Goal: Find contact information: Find contact information

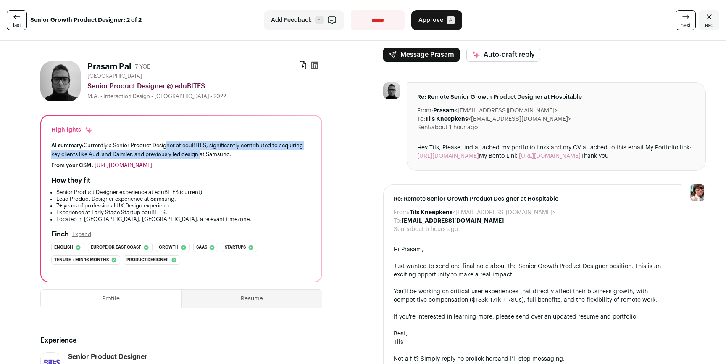
drag, startPoint x: 166, startPoint y: 147, endPoint x: 204, endPoint y: 155, distance: 39.5
click at [203, 155] on div "AI summary: Currently a Senior Product Designer at eduBITES, significantly cont…" at bounding box center [181, 150] width 260 height 18
drag, startPoint x: 204, startPoint y: 155, endPoint x: 181, endPoint y: 146, distance: 24.6
click at [181, 146] on div "AI summary: Currently a Senior Product Designer at eduBITES, significantly cont…" at bounding box center [181, 150] width 260 height 18
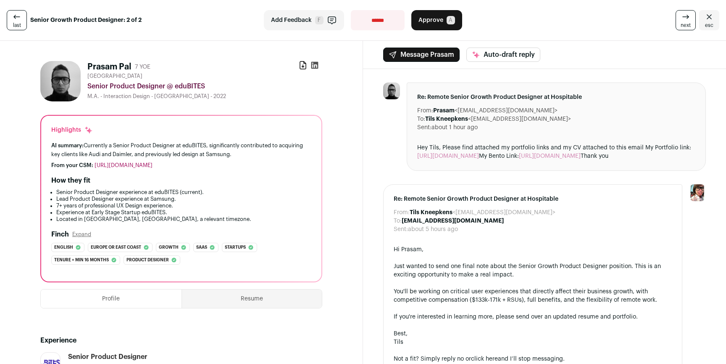
click at [181, 146] on div "AI summary: Currently a Senior Product Designer at eduBITES, significantly cont…" at bounding box center [181, 150] width 260 height 18
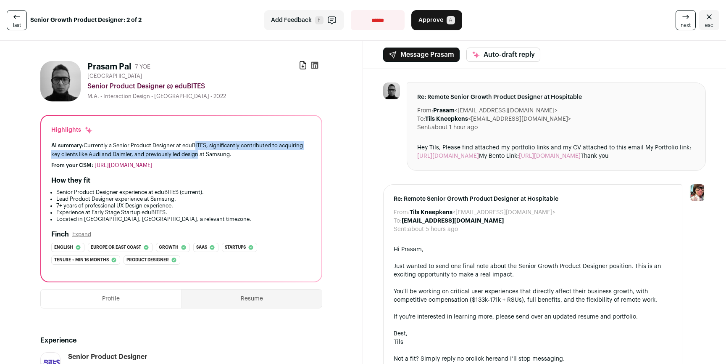
drag, startPoint x: 196, startPoint y: 147, endPoint x: 204, endPoint y: 154, distance: 11.0
click at [201, 152] on div "AI summary: Currently a Senior Product Designer at eduBITES, significantly cont…" at bounding box center [181, 150] width 260 height 18
drag, startPoint x: 204, startPoint y: 154, endPoint x: 157, endPoint y: 145, distance: 48.0
click at [158, 145] on div "AI summary: Currently a Senior Product Designer at eduBITES, significantly cont…" at bounding box center [181, 150] width 260 height 18
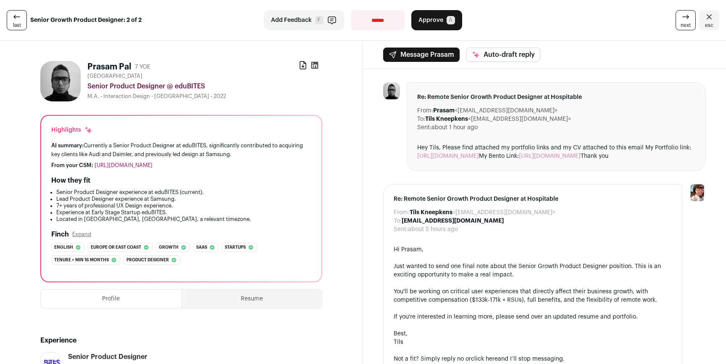
click at [157, 145] on div "AI summary: Currently a Senior Product Designer at eduBITES, significantly cont…" at bounding box center [181, 150] width 260 height 18
drag, startPoint x: 57, startPoint y: 156, endPoint x: 170, endPoint y: 156, distance: 113.1
click at [154, 157] on div "AI summary: Currently a Senior Product Designer at eduBITES, significantly cont…" at bounding box center [181, 150] width 260 height 18
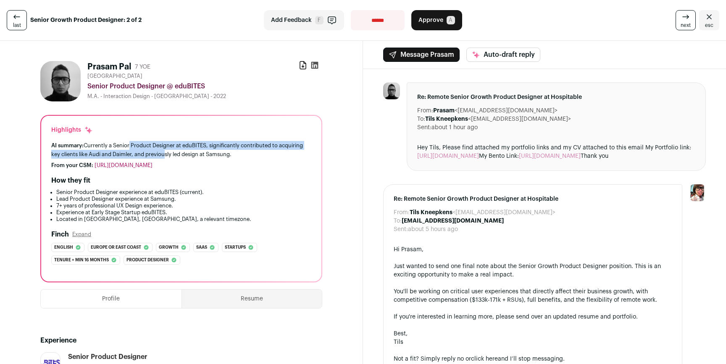
click at [128, 146] on div "AI summary: Currently a Senior Product Designer at eduBITES, significantly cont…" at bounding box center [181, 150] width 260 height 18
drag, startPoint x: 106, startPoint y: 146, endPoint x: 186, endPoint y: 151, distance: 80.4
click at [186, 151] on div "AI summary: Currently a Senior Product Designer at eduBITES, significantly cont…" at bounding box center [181, 150] width 260 height 18
drag, startPoint x: 193, startPoint y: 152, endPoint x: 153, endPoint y: 144, distance: 41.1
click at [153, 144] on div "AI summary: Currently a Senior Product Designer at eduBITES, significantly cont…" at bounding box center [181, 150] width 260 height 18
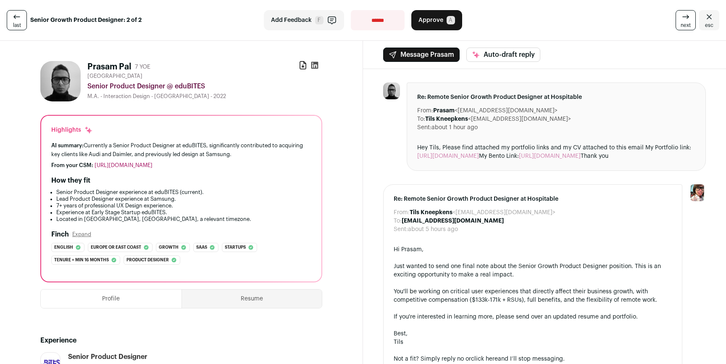
click at [153, 144] on div "AI summary: Currently a Senior Product Designer at eduBITES, significantly cont…" at bounding box center [181, 150] width 260 height 18
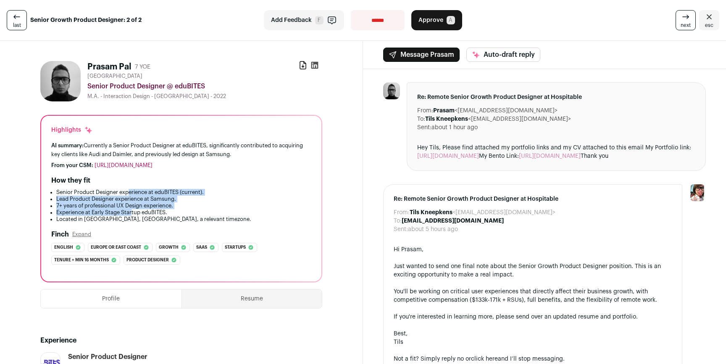
drag, startPoint x: 129, startPoint y: 192, endPoint x: 134, endPoint y: 211, distance: 20.4
click at [134, 211] on ul "Senior Product Designer experience at eduBITES (current). Lead Product Designer…" at bounding box center [181, 206] width 260 height 34
click at [134, 211] on li "Experience at Early Stage Startup eduBITES." at bounding box center [183, 212] width 255 height 7
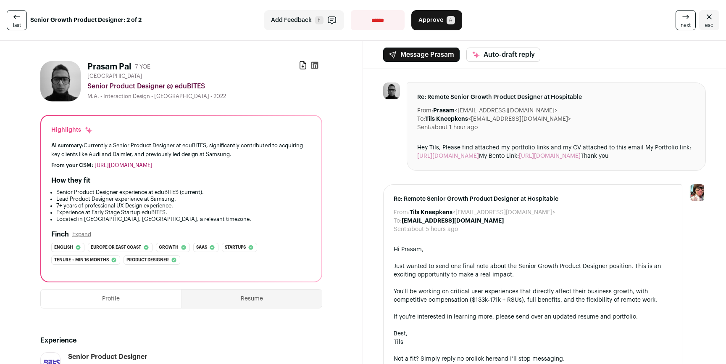
click at [299, 65] on icon at bounding box center [303, 65] width 8 height 8
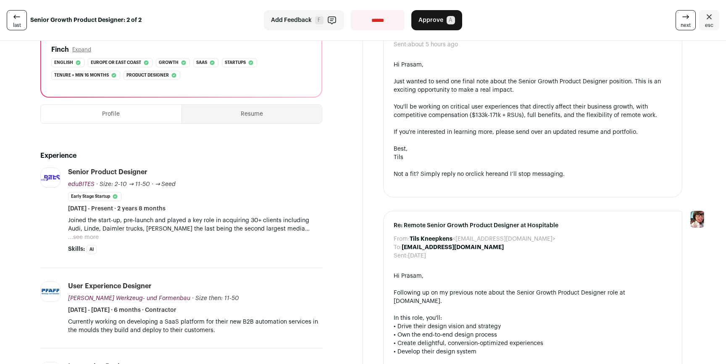
scroll to position [237, 0]
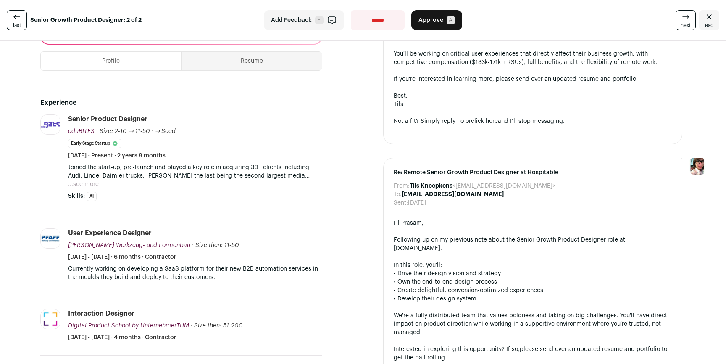
click at [83, 182] on button "...see more" at bounding box center [83, 184] width 31 height 8
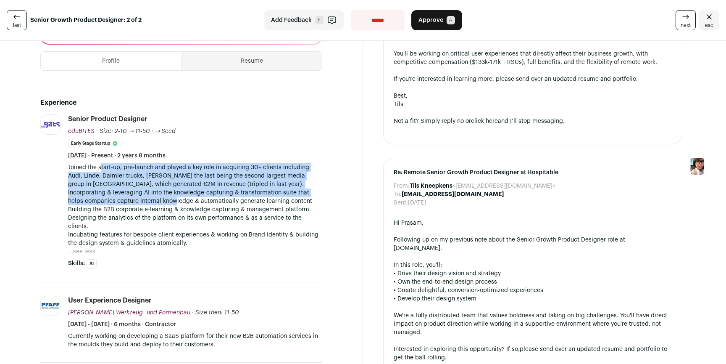
drag, startPoint x: 103, startPoint y: 169, endPoint x: 191, endPoint y: 200, distance: 93.4
click at [177, 198] on div "Joined the start-up, pre-launch and played a key role in acquiring 30+ clients …" at bounding box center [195, 205] width 254 height 84
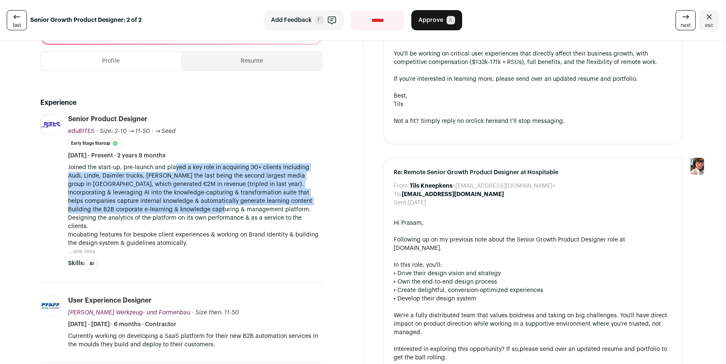
drag, startPoint x: 224, startPoint y: 206, endPoint x: 174, endPoint y: 169, distance: 62.4
click at [174, 169] on div "Joined the start-up, pre-launch and played a key role in acquiring 30+ clients …" at bounding box center [195, 205] width 254 height 84
click at [174, 169] on p "Joined the start-up, pre-launch and played a key role in acquiring 30+ clients …" at bounding box center [195, 175] width 254 height 25
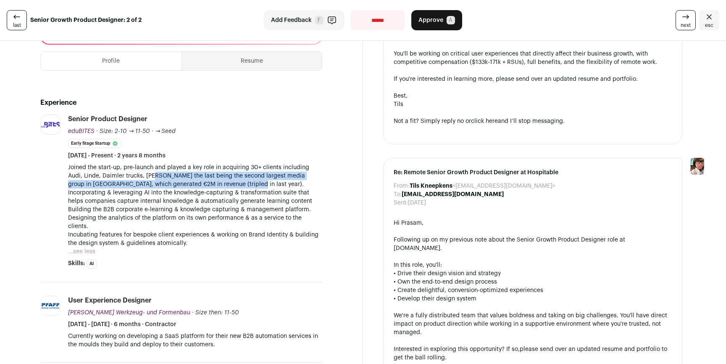
drag, startPoint x: 156, startPoint y: 174, endPoint x: 237, endPoint y: 188, distance: 82.3
click at [237, 188] on div "Joined the start-up, pre-launch and played a key role in acquiring 30+ clients …" at bounding box center [195, 205] width 254 height 84
click at [237, 188] on p "Incorporating & leveraging AI into the knowledge-capturing & transformation sui…" at bounding box center [195, 217] width 254 height 59
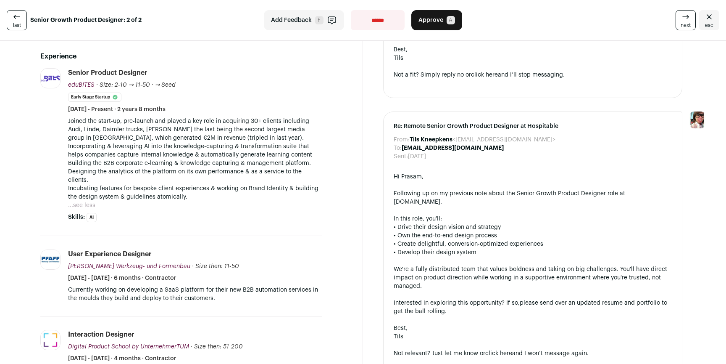
scroll to position [300, 0]
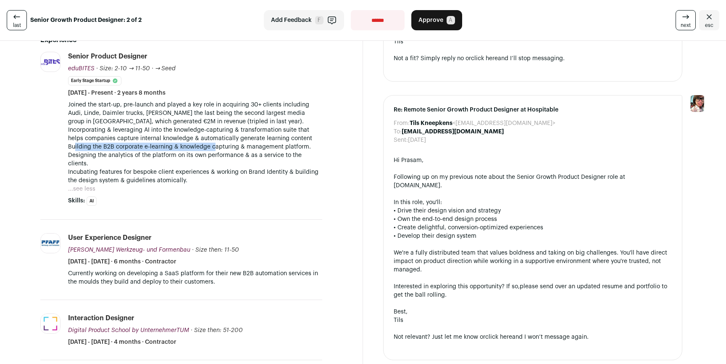
drag, startPoint x: 80, startPoint y: 143, endPoint x: 261, endPoint y: 161, distance: 181.6
click at [216, 148] on p "Incorporating & leveraging AI into the knowledge-capturing & transformation sui…" at bounding box center [195, 155] width 254 height 59
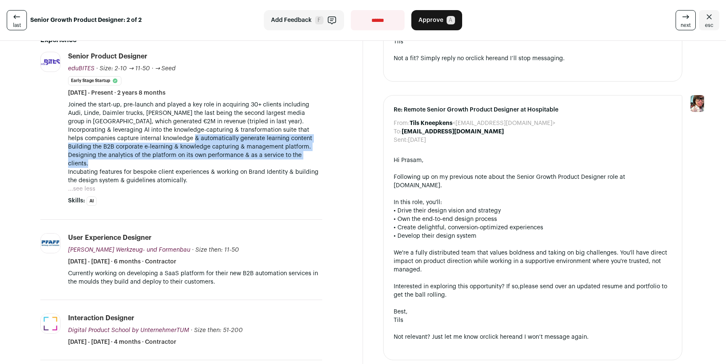
drag, startPoint x: 261, startPoint y: 161, endPoint x: 194, endPoint y: 140, distance: 69.4
click at [194, 140] on p "Incorporating & leveraging AI into the knowledge-capturing & transformation sui…" at bounding box center [195, 155] width 254 height 59
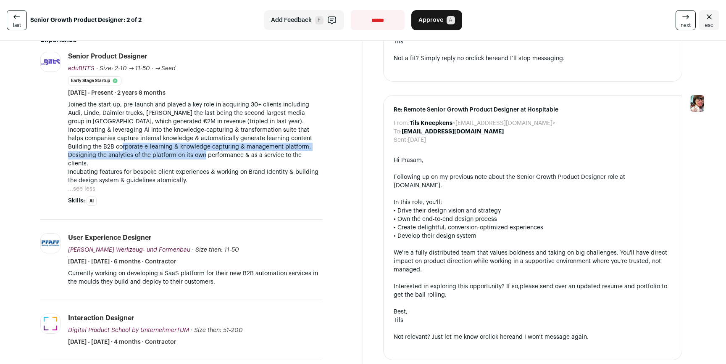
drag, startPoint x: 126, startPoint y: 146, endPoint x: 208, endPoint y: 149, distance: 81.6
click at [207, 155] on p "Incorporating & leveraging AI into the knowledge-capturing & transformation sui…" at bounding box center [195, 155] width 254 height 59
drag, startPoint x: 208, startPoint y: 149, endPoint x: 187, endPoint y: 137, distance: 24.1
click at [187, 137] on p "Incorporating & leveraging AI into the knowledge-capturing & transformation sui…" at bounding box center [195, 155] width 254 height 59
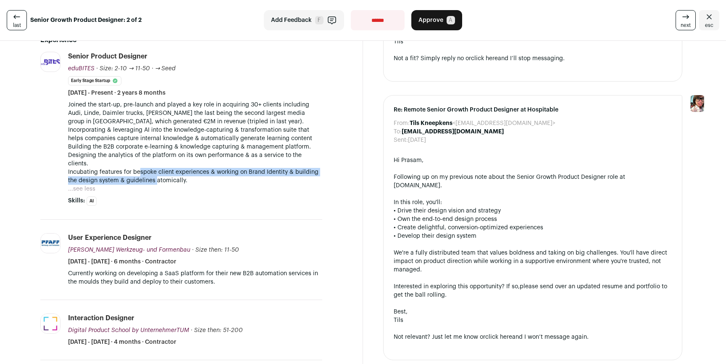
drag, startPoint x: 156, startPoint y: 182, endPoint x: 138, endPoint y: 175, distance: 19.7
click at [138, 175] on p "Incorporating & leveraging AI into the knowledge-capturing & transformation sui…" at bounding box center [195, 155] width 254 height 59
drag, startPoint x: 116, startPoint y: 174, endPoint x: 168, endPoint y: 181, distance: 53.0
click at [165, 180] on p "Incorporating & leveraging AI into the knowledge-capturing & transformation sui…" at bounding box center [195, 155] width 254 height 59
drag, startPoint x: 168, startPoint y: 180, endPoint x: 135, endPoint y: 172, distance: 34.2
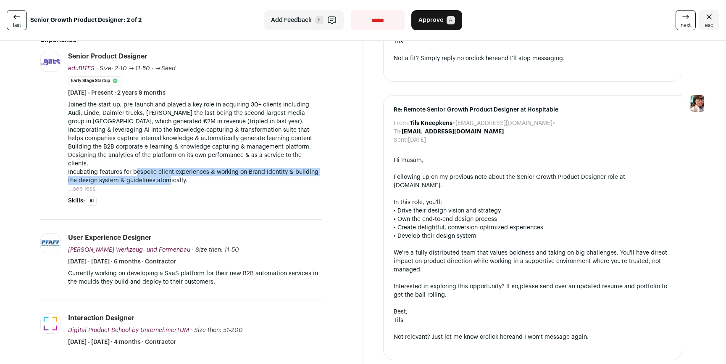
click at [135, 172] on p "Incorporating & leveraging AI into the knowledge-capturing & transformation sui…" at bounding box center [195, 155] width 254 height 59
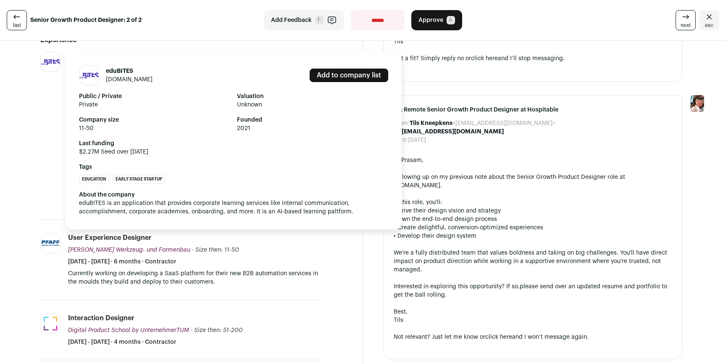
click at [117, 79] on link "edubites.com" at bounding box center [129, 79] width 47 height 6
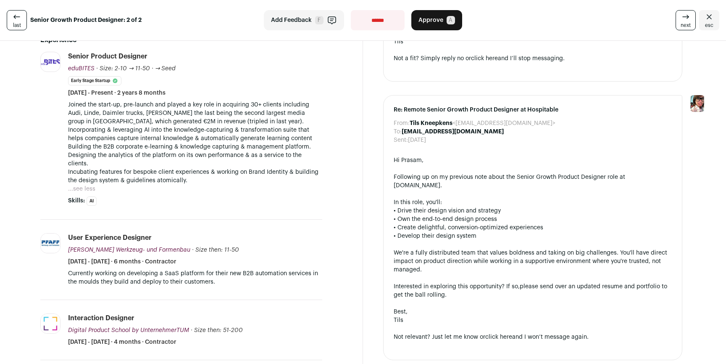
scroll to position [0, 0]
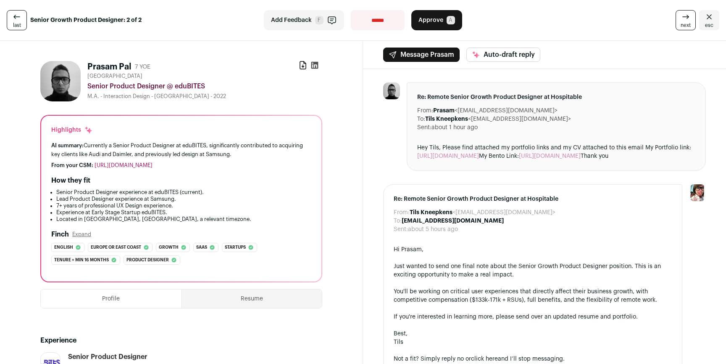
click at [313, 63] on icon at bounding box center [314, 65] width 7 height 7
drag, startPoint x: 87, startPoint y: 67, endPoint x: 130, endPoint y: 66, distance: 43.7
click at [130, 66] on div "Prasam Pal 7 YOE Download resume Berlin Metropolitan Area Senior Product Design…" at bounding box center [181, 81] width 282 height 40
drag, startPoint x: 457, startPoint y: 111, endPoint x: 520, endPoint y: 111, distance: 62.6
click at [520, 111] on dd "Prasam <prasam.pal@gmail.com>" at bounding box center [495, 110] width 124 height 8
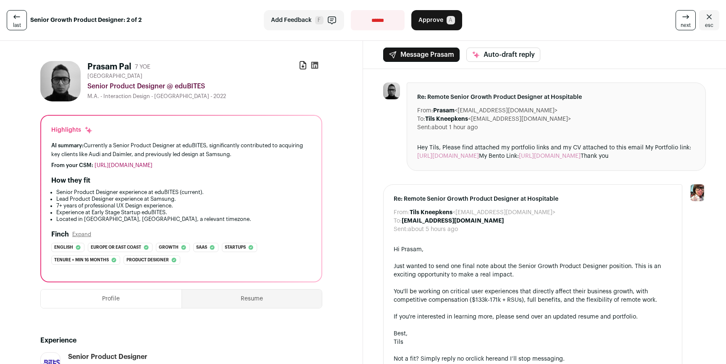
copy dd "prasam.pal@gmail.com"
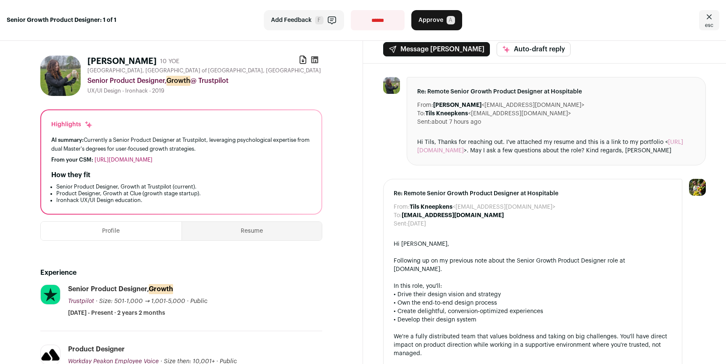
scroll to position [30, 0]
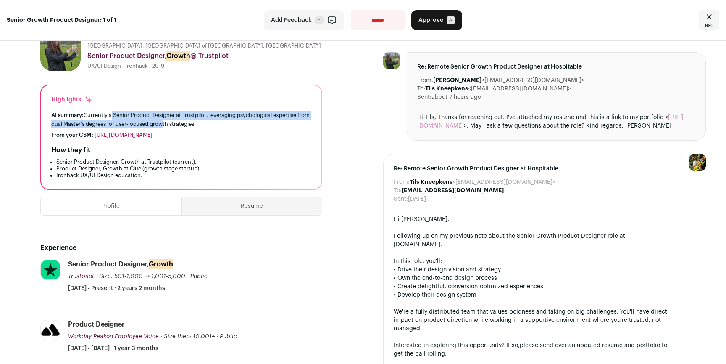
drag, startPoint x: 112, startPoint y: 113, endPoint x: 176, endPoint y: 120, distance: 64.2
click at [174, 121] on div "AI summary: Currently a Senior Product Designer at Trustpilot, leveraging psych…" at bounding box center [181, 120] width 260 height 18
drag, startPoint x: 176, startPoint y: 120, endPoint x: 134, endPoint y: 114, distance: 42.9
click at [142, 115] on div "AI summary: Currently a Senior Product Designer at Trustpilot, leveraging psych…" at bounding box center [181, 120] width 260 height 18
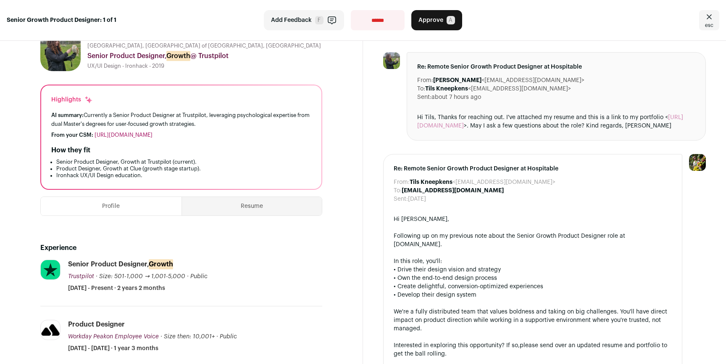
click at [135, 115] on div "AI summary: Currently a Senior Product Designer at Trustpilot, leveraging psych…" at bounding box center [181, 120] width 260 height 18
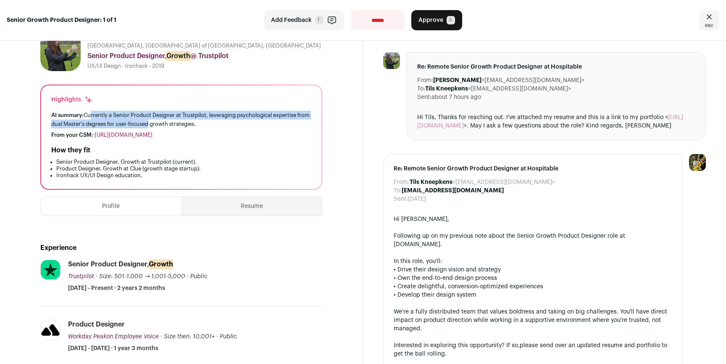
drag, startPoint x: 88, startPoint y: 117, endPoint x: 167, endPoint y: 124, distance: 78.9
click at [166, 124] on div "AI summary: Currently a Senior Product Designer at Trustpilot, leveraging psych…" at bounding box center [181, 120] width 260 height 18
click at [167, 124] on div "AI summary: Currently a Senior Product Designer at Trustpilot, leveraging psych…" at bounding box center [181, 120] width 260 height 18
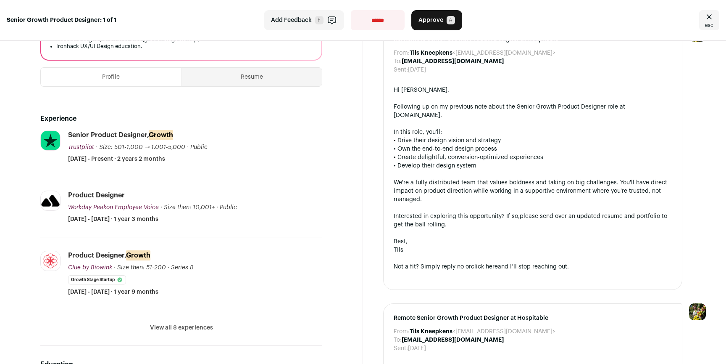
scroll to position [411, 0]
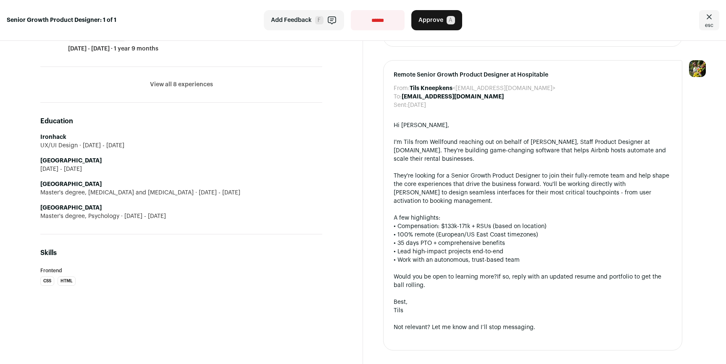
click at [198, 80] on button "View all 8 experiences" at bounding box center [181, 84] width 63 height 8
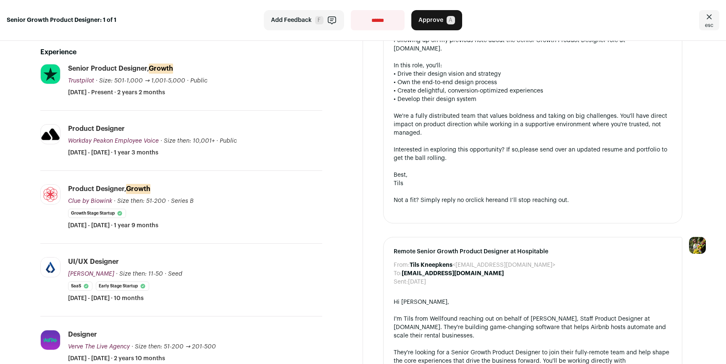
scroll to position [0, 0]
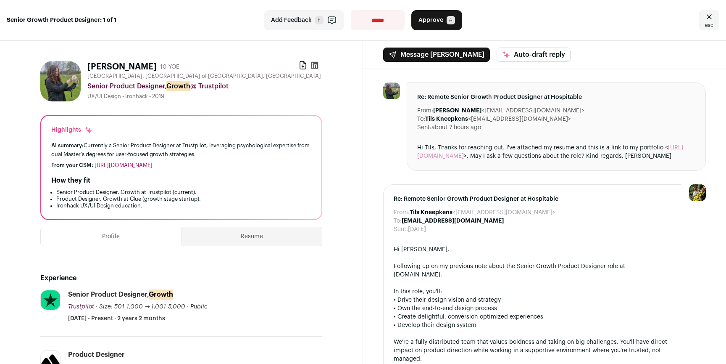
click at [304, 66] on div "Download resume" at bounding box center [311, 67] width 24 height 12
click at [302, 65] on icon at bounding box center [303, 65] width 8 height 8
click at [134, 164] on link "[URL][DOMAIN_NAME]" at bounding box center [124, 164] width 58 height 5
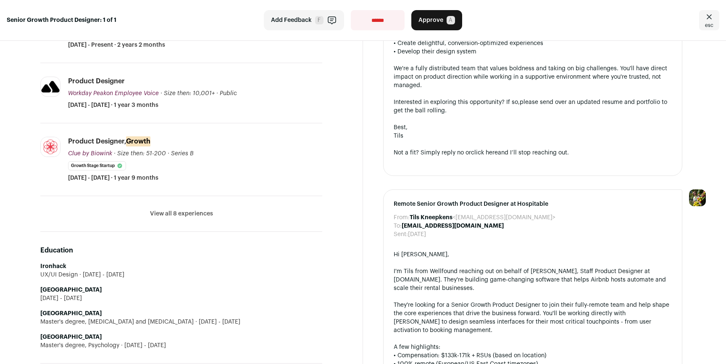
scroll to position [301, 0]
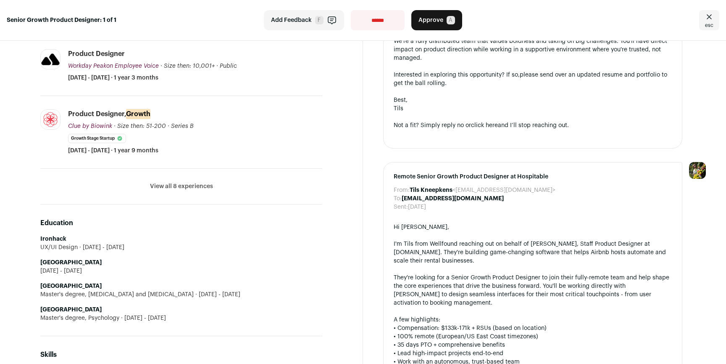
click at [167, 185] on button "View all 8 experiences" at bounding box center [181, 186] width 63 height 8
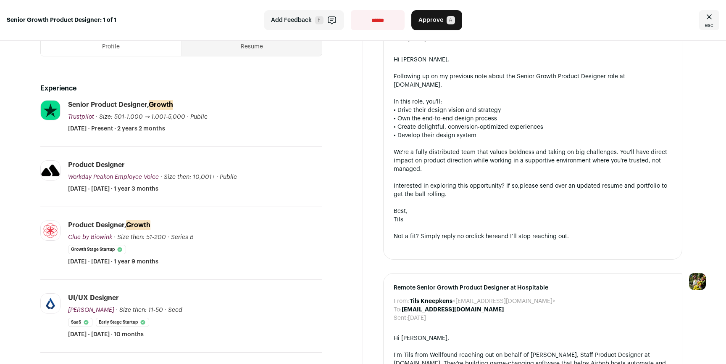
scroll to position [0, 0]
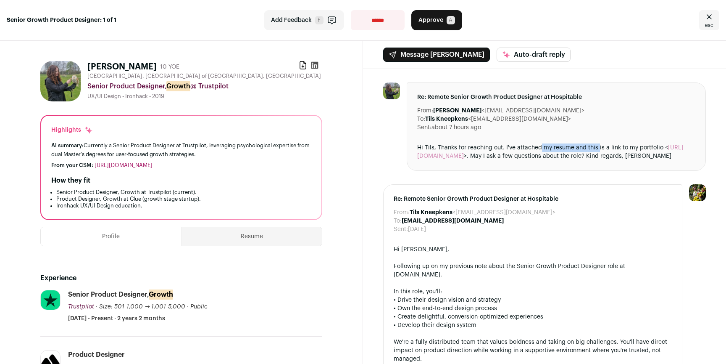
drag, startPoint x: 568, startPoint y: 146, endPoint x: 600, endPoint y: 147, distance: 32.0
click at [599, 147] on div "Hi Tils, Thanks for reaching out. I've attached my resume and this is a link to…" at bounding box center [556, 151] width 278 height 17
drag, startPoint x: 600, startPoint y: 147, endPoint x: 578, endPoint y: 146, distance: 21.9
click at [586, 147] on div "Hi Tils, Thanks for reaching out. I've attached my resume and this is a link to…" at bounding box center [556, 151] width 278 height 17
click at [578, 146] on div "Hi Tils, Thanks for reaching out. I've attached my resume and this is a link to…" at bounding box center [556, 151] width 278 height 17
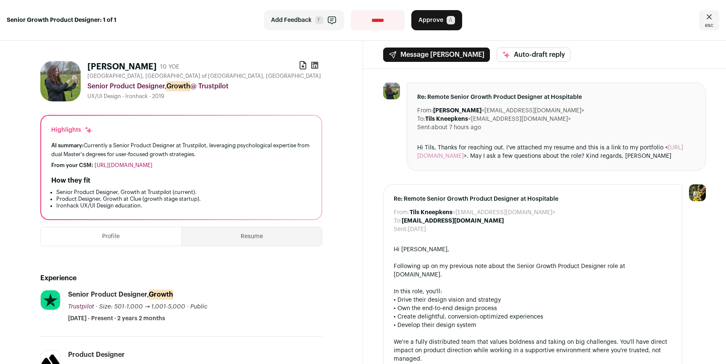
drag, startPoint x: 474, startPoint y: 111, endPoint x: 530, endPoint y: 112, distance: 55.5
click at [530, 112] on dd "Kathryn Kyne <k.kyne1@gmail.com>" at bounding box center [508, 110] width 151 height 8
copy dd "k.kyne1@gmail.com"
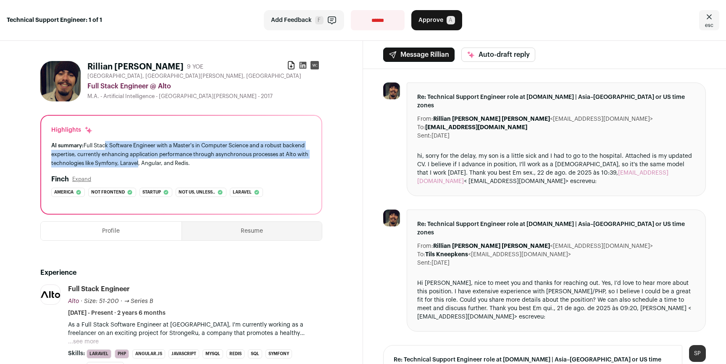
drag, startPoint x: 104, startPoint y: 146, endPoint x: 174, endPoint y: 162, distance: 72.4
click at [173, 162] on div "AI summary: Full Stack Software Engineer with a Master's in Computer Science an…" at bounding box center [181, 154] width 260 height 26
drag, startPoint x: 174, startPoint y: 162, endPoint x: 123, endPoint y: 144, distance: 54.2
click at [124, 145] on div "AI summary: Full Stack Software Engineer with a Master's in Computer Science an…" at bounding box center [181, 154] width 260 height 26
click at [123, 144] on div "AI summary: Full Stack Software Engineer with a Master's in Computer Science an…" at bounding box center [181, 154] width 260 height 26
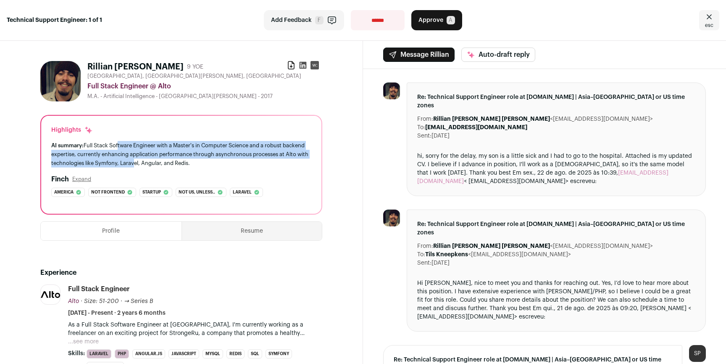
drag, startPoint x: 117, startPoint y: 142, endPoint x: 179, endPoint y: 163, distance: 64.7
click at [167, 162] on div "AI summary: Full Stack Software Engineer with a Master's in Computer Science an…" at bounding box center [181, 154] width 260 height 26
drag, startPoint x: 179, startPoint y: 163, endPoint x: 135, endPoint y: 144, distance: 47.1
click at [135, 144] on div "AI summary: Full Stack Software Engineer with a Master's in Computer Science an…" at bounding box center [181, 154] width 260 height 26
drag, startPoint x: 332, startPoint y: 151, endPoint x: 352, endPoint y: 152, distance: 20.6
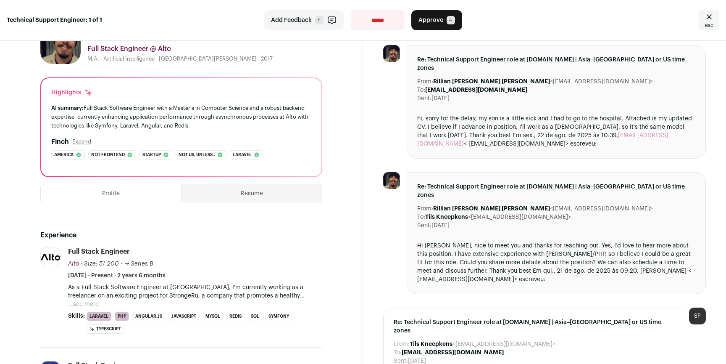
scroll to position [160, 0]
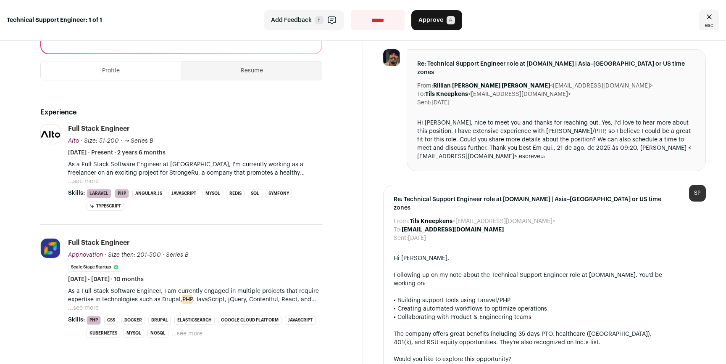
click at [92, 179] on button "...see more" at bounding box center [83, 181] width 31 height 8
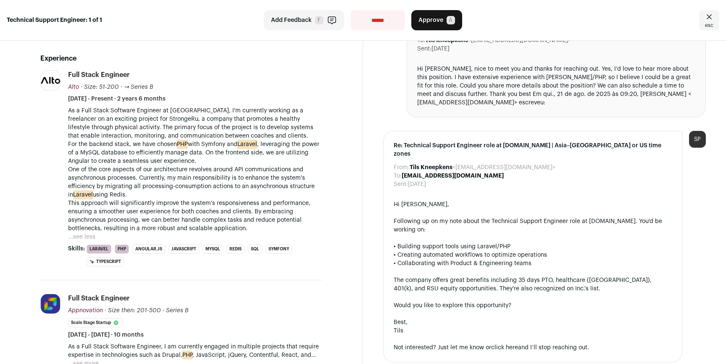
scroll to position [222, 0]
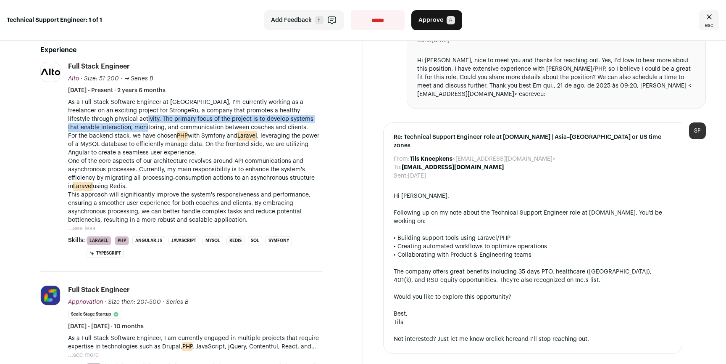
drag, startPoint x: 132, startPoint y: 118, endPoint x: 156, endPoint y: 126, distance: 25.3
click at [155, 126] on p "As a Full Stack Software Engineer at Alto, I'm currently working as a freelance…" at bounding box center [195, 161] width 254 height 126
click at [156, 126] on p "As a Full Stack Software Engineer at Alto, I'm currently working as a freelance…" at bounding box center [195, 161] width 254 height 126
drag, startPoint x: 167, startPoint y: 129, endPoint x: 151, endPoint y: 122, distance: 17.2
click at [152, 122] on p "As a Full Stack Software Engineer at Alto, I'm currently working as a freelance…" at bounding box center [195, 161] width 254 height 126
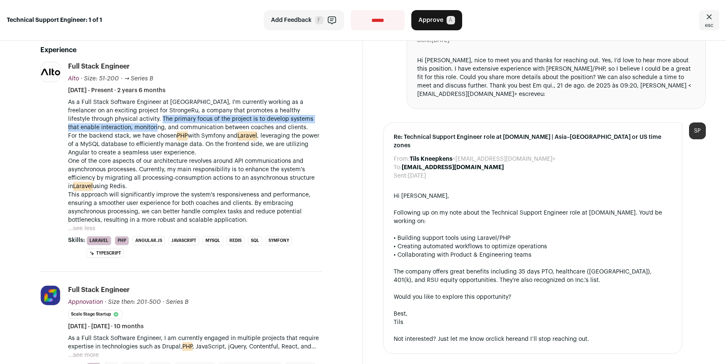
click at [151, 122] on p "As a Full Stack Software Engineer at Alto, I'm currently working as a freelance…" at bounding box center [195, 161] width 254 height 126
drag, startPoint x: 140, startPoint y: 119, endPoint x: 161, endPoint y: 127, distance: 22.3
click at [161, 127] on p "As a Full Stack Software Engineer at Alto, I'm currently working as a freelance…" at bounding box center [195, 161] width 254 height 126
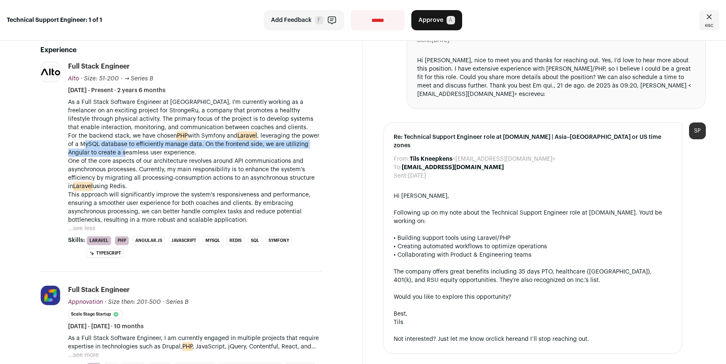
drag, startPoint x: 103, startPoint y: 143, endPoint x: 171, endPoint y: 149, distance: 67.9
click at [158, 149] on p "As a Full Stack Software Engineer at Alto, I'm currently working as a freelance…" at bounding box center [195, 161] width 254 height 126
drag, startPoint x: 171, startPoint y: 149, endPoint x: 136, endPoint y: 146, distance: 35.0
click at [136, 146] on p "As a Full Stack Software Engineer at Alto, I'm currently working as a freelance…" at bounding box center [195, 161] width 254 height 126
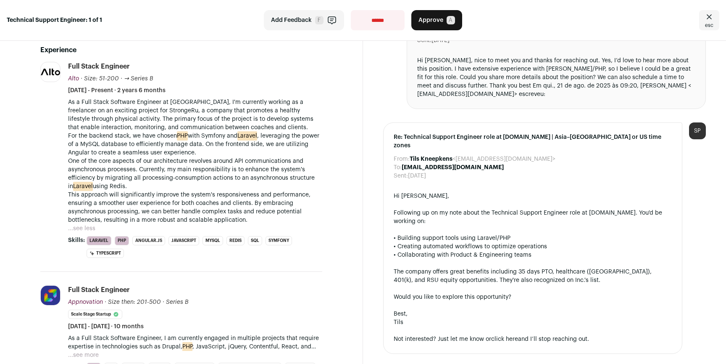
click at [124, 145] on p "As a Full Stack Software Engineer at Alto, I'm currently working as a freelance…" at bounding box center [195, 161] width 254 height 126
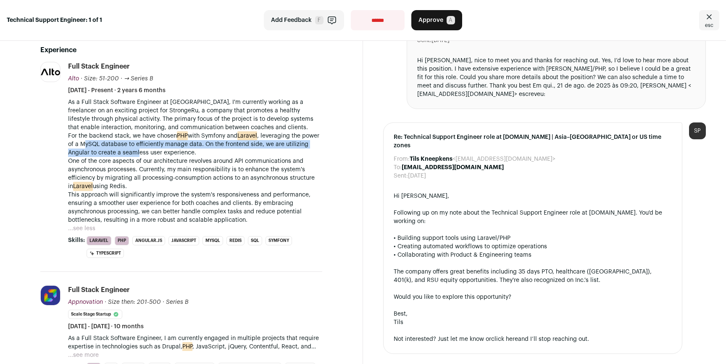
drag, startPoint x: 105, startPoint y: 142, endPoint x: 182, endPoint y: 153, distance: 77.7
click at [166, 152] on p "As a Full Stack Software Engineer at Alto, I'm currently working as a freelance…" at bounding box center [195, 161] width 254 height 126
drag, startPoint x: 182, startPoint y: 153, endPoint x: 128, endPoint y: 145, distance: 54.5
click at [132, 145] on p "As a Full Stack Software Engineer at Alto, I'm currently working as a freelance…" at bounding box center [195, 161] width 254 height 126
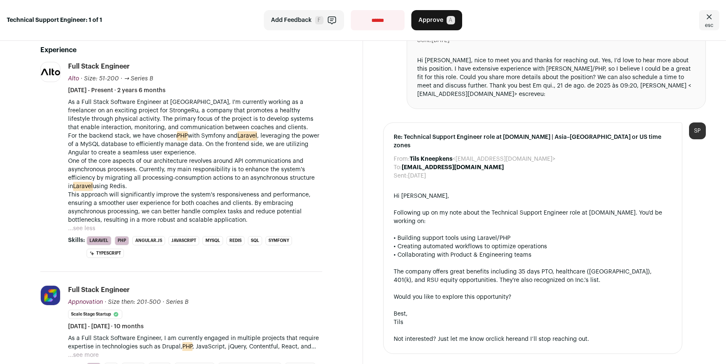
click at [128, 145] on p "As a Full Stack Software Engineer at Alto, I'm currently working as a freelance…" at bounding box center [195, 161] width 254 height 126
drag, startPoint x: 105, startPoint y: 143, endPoint x: 138, endPoint y: 147, distance: 33.0
click at [132, 146] on p "As a Full Stack Software Engineer at Alto, I'm currently working as a freelance…" at bounding box center [195, 161] width 254 height 126
click at [120, 144] on p "As a Full Stack Software Engineer at Alto, I'm currently working as a freelance…" at bounding box center [195, 161] width 254 height 126
click at [111, 143] on p "As a Full Stack Software Engineer at Alto, I'm currently working as a freelance…" at bounding box center [195, 161] width 254 height 126
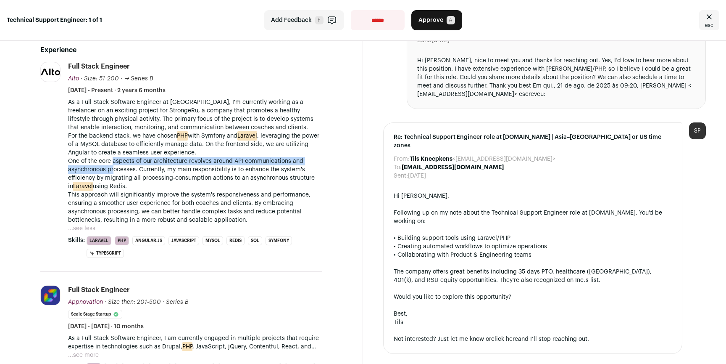
drag, startPoint x: 113, startPoint y: 164, endPoint x: 128, endPoint y: 177, distance: 19.7
click at [116, 168] on p "As a Full Stack Software Engineer at Alto, I'm currently working as a freelance…" at bounding box center [195, 161] width 254 height 126
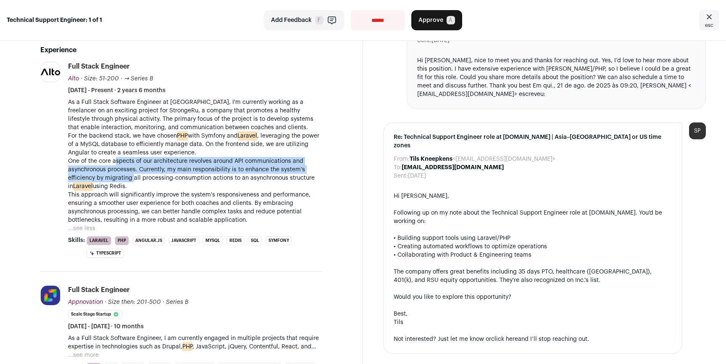
drag, startPoint x: 132, startPoint y: 178, endPoint x: 110, endPoint y: 162, distance: 26.8
click at [112, 163] on p "As a Full Stack Software Engineer at Alto, I'm currently working as a freelance…" at bounding box center [195, 161] width 254 height 126
click at [110, 162] on p "As a Full Stack Software Engineer at Alto, I'm currently working as a freelance…" at bounding box center [195, 161] width 254 height 126
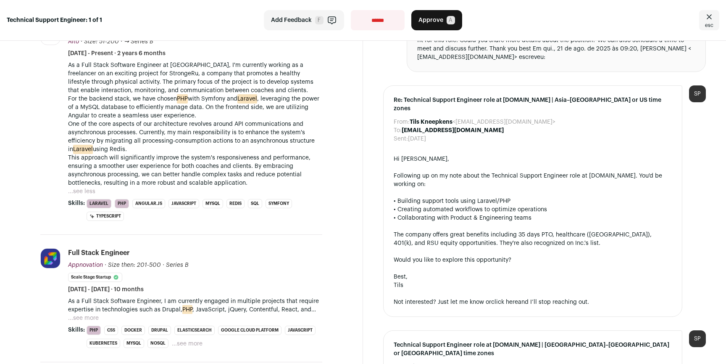
scroll to position [264, 0]
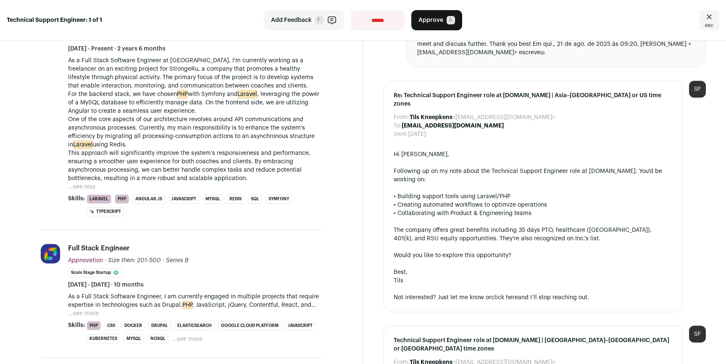
click at [378, 183] on div "From: Tils Kneepkens <hospitable@wellfound.us> To: Rillian Pires <rilliansf@gma…" at bounding box center [544, 183] width 363 height 757
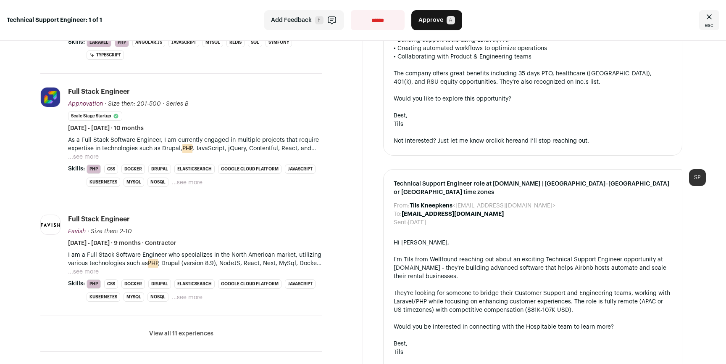
scroll to position [426, 0]
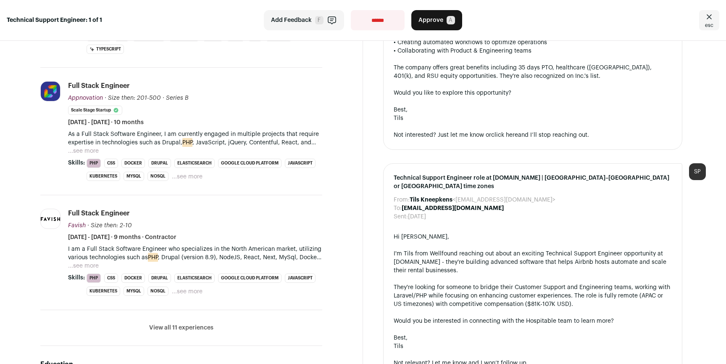
click at [86, 151] on button "...see more" at bounding box center [83, 151] width 31 height 8
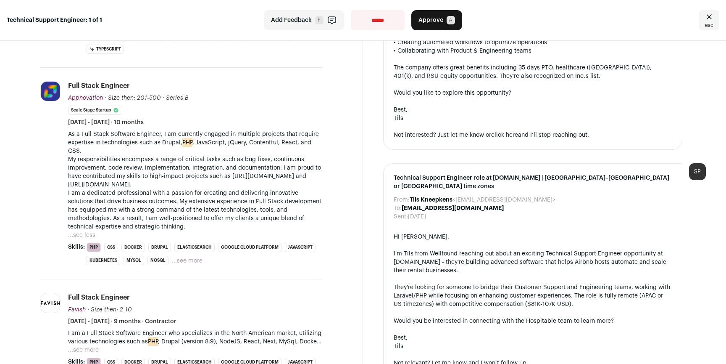
scroll to position [717, 0]
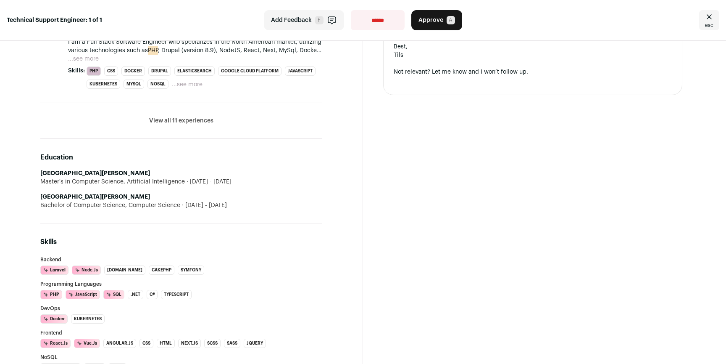
click at [199, 120] on button "View all 11 experiences" at bounding box center [181, 120] width 64 height 8
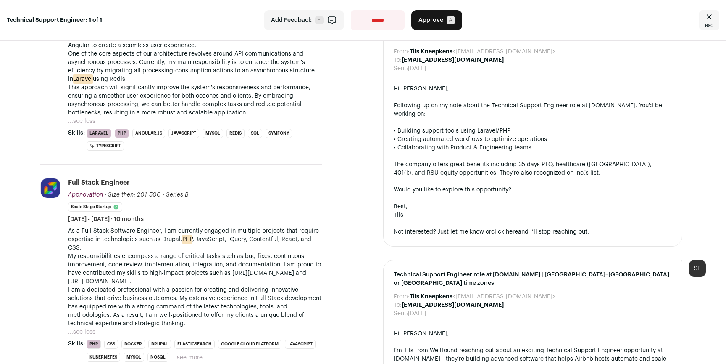
scroll to position [0, 0]
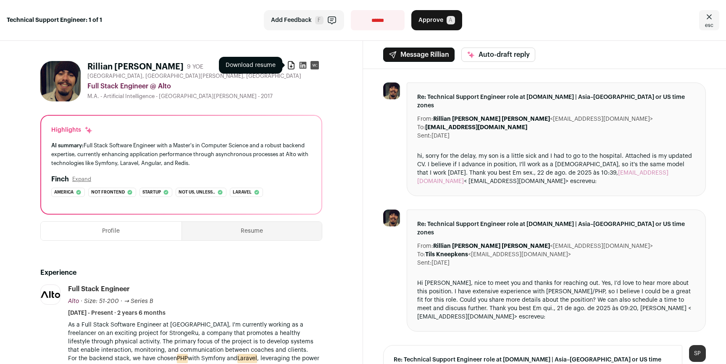
click at [289, 65] on icon at bounding box center [291, 65] width 8 height 8
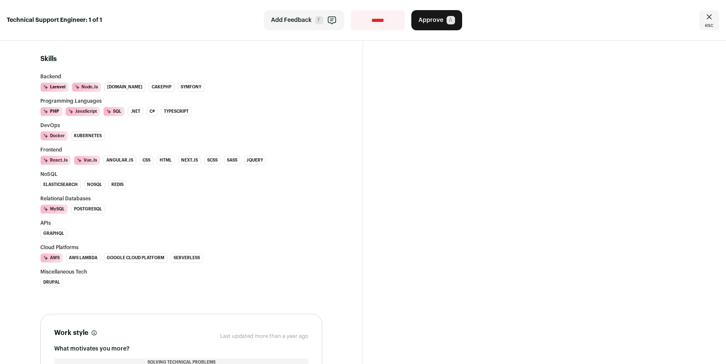
scroll to position [1997, 0]
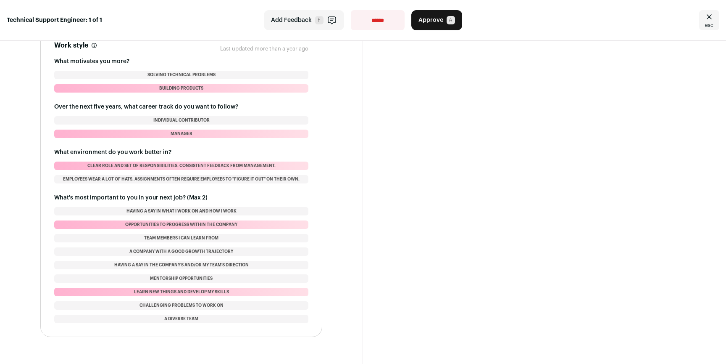
click at [381, 22] on select "**********" at bounding box center [378, 20] width 54 height 20
select select "**********"
click at [351, 10] on select "**********" at bounding box center [378, 20] width 54 height 20
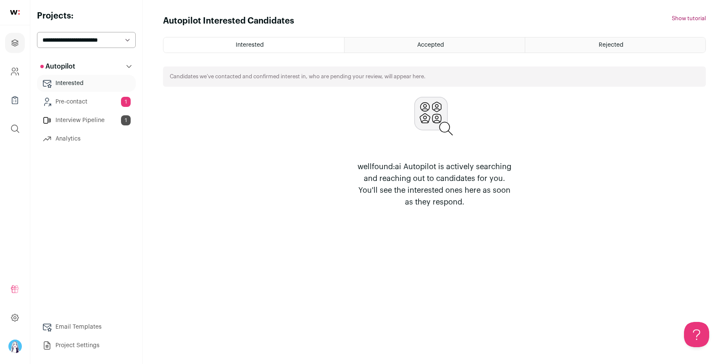
click at [123, 45] on select "**********" at bounding box center [86, 40] width 99 height 16
select select "*****"
click at [37, 32] on select "**********" at bounding box center [86, 40] width 99 height 16
